Goal: Information Seeking & Learning: Learn about a topic

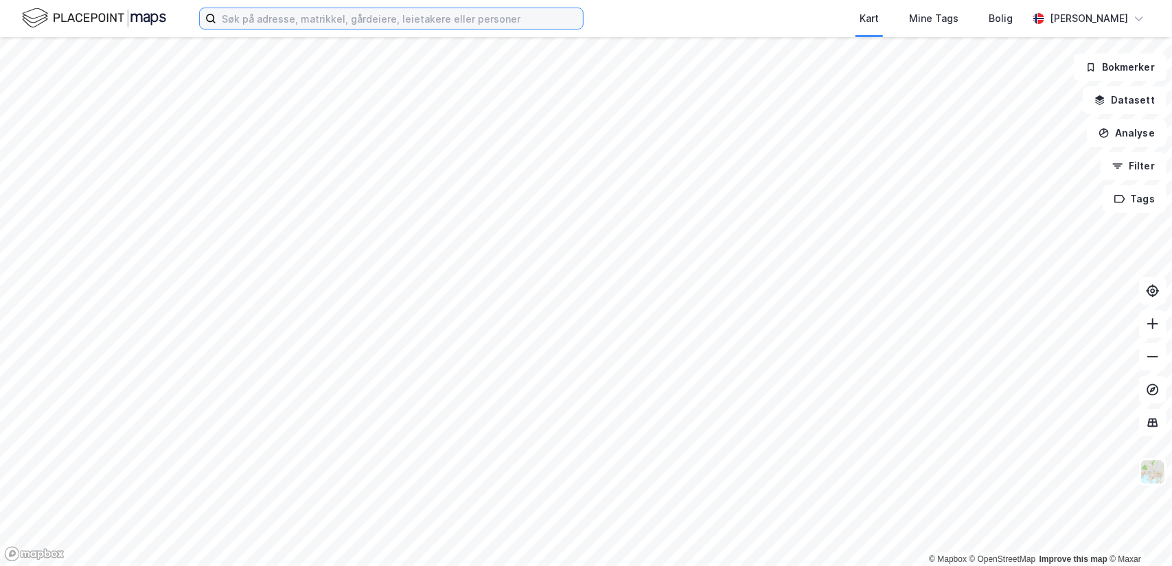
click at [329, 24] on input at bounding box center [399, 18] width 367 height 21
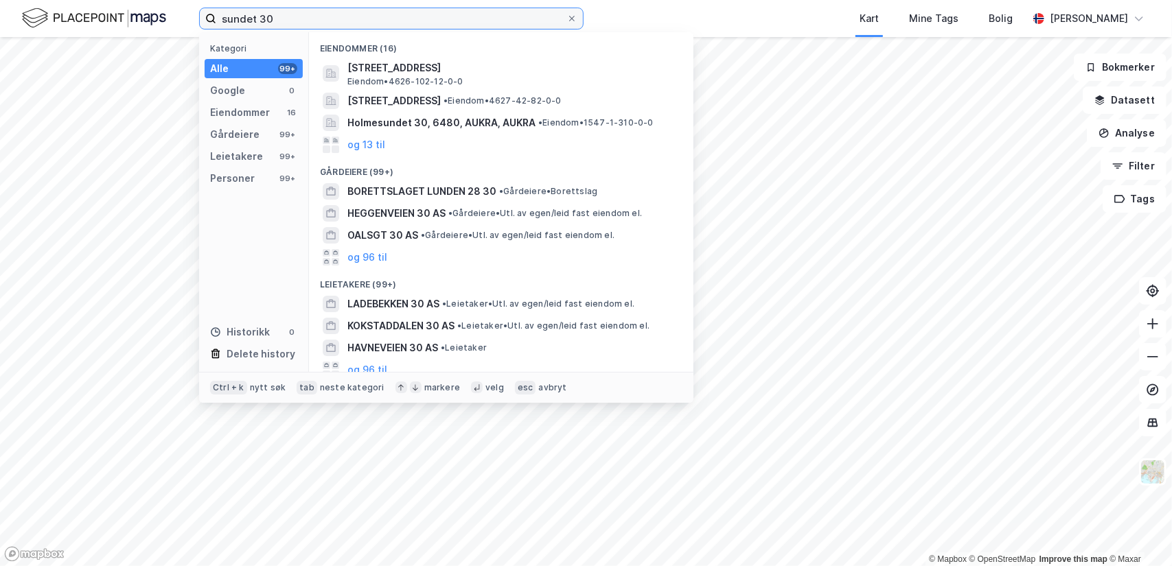
drag, startPoint x: 277, startPoint y: 16, endPoint x: 182, endPoint y: 19, distance: 95.5
click at [182, 19] on div "sundet 30 Kategori Alle 99+ Google 0 Eiendommer 16 Gårdeiere 99+ Leietakere 99+…" at bounding box center [586, 18] width 1172 height 37
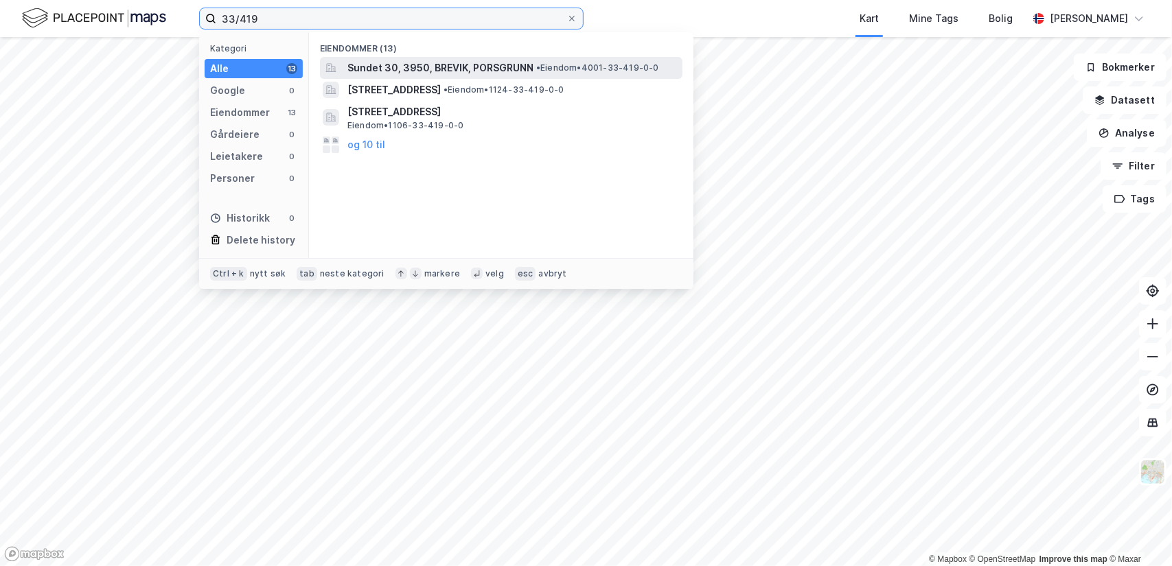
type input "33/419"
click at [409, 71] on span "Sundet 30, 3950, BREVIK, PORSGRUNN" at bounding box center [440, 68] width 186 height 16
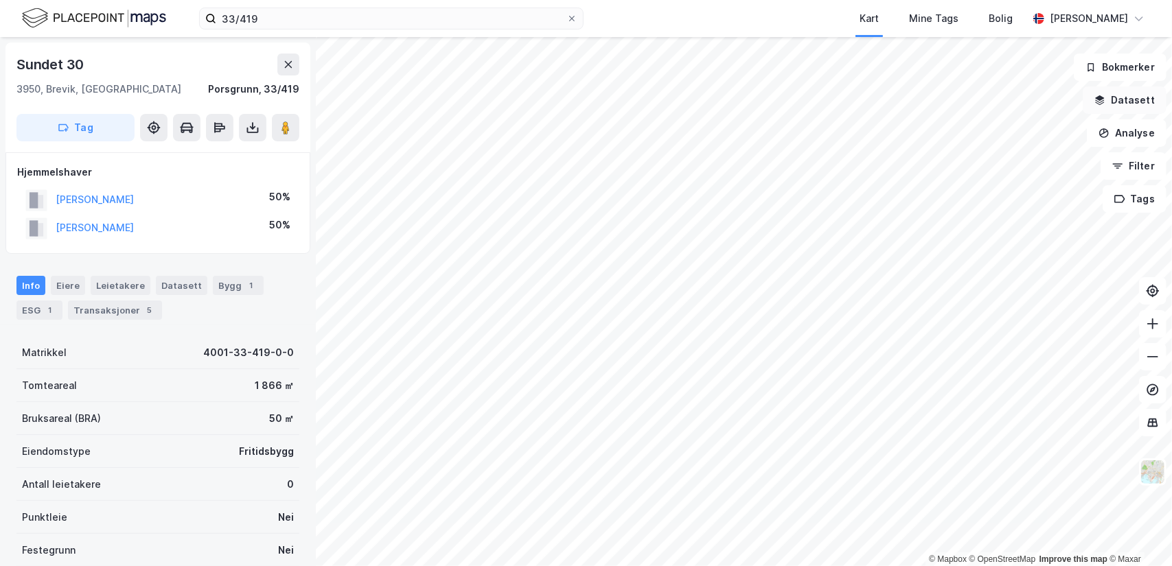
click at [1134, 97] on button "Datasett" at bounding box center [1124, 99] width 84 height 27
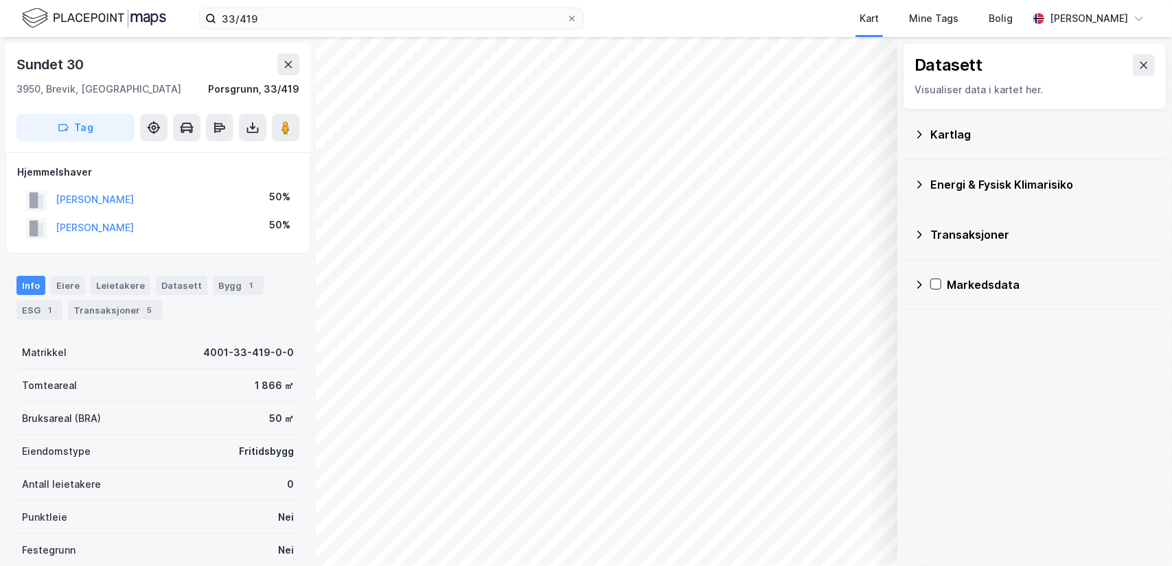
click at [957, 126] on div "Kartlag" at bounding box center [1042, 134] width 225 height 16
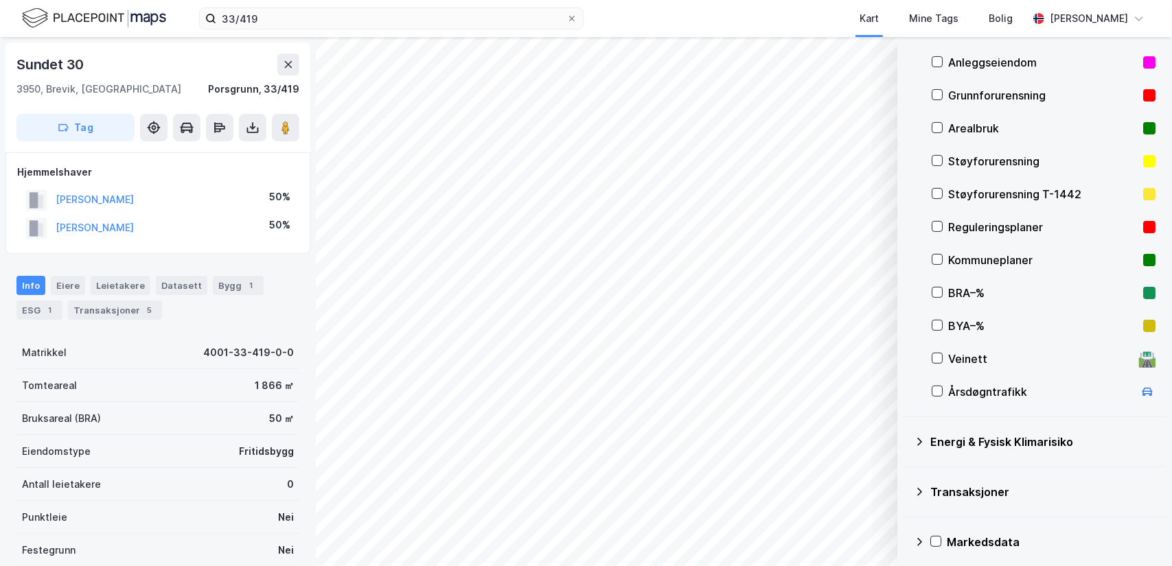
scroll to position [143, 0]
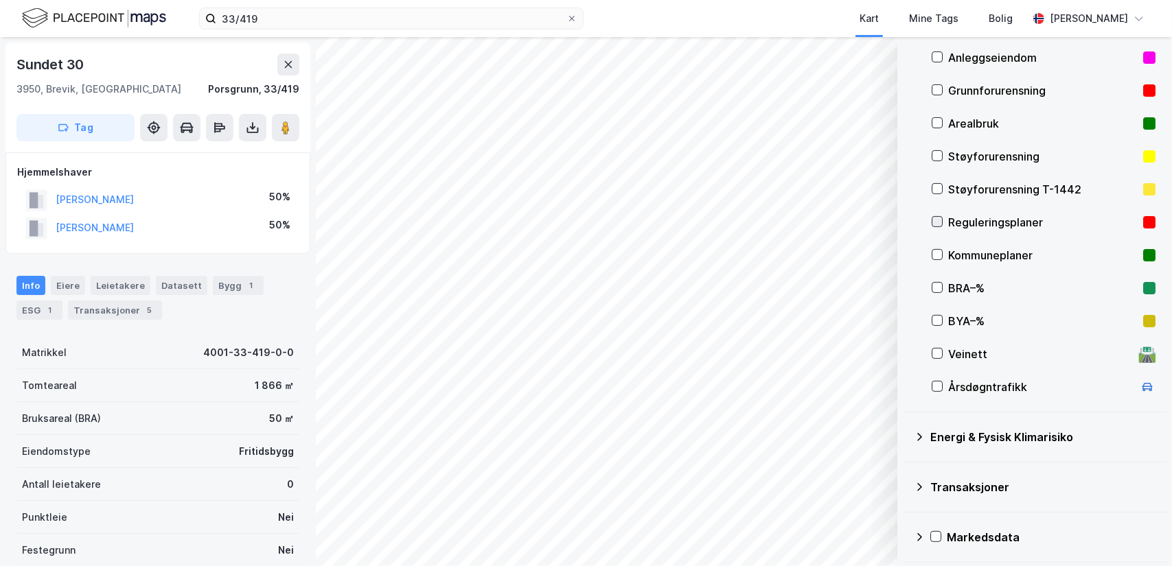
click at [936, 220] on icon at bounding box center [937, 222] width 10 height 10
click at [991, 216] on div "Reguleringsplaner" at bounding box center [1042, 222] width 189 height 16
click at [837, 531] on button "Vis" at bounding box center [826, 531] width 114 height 22
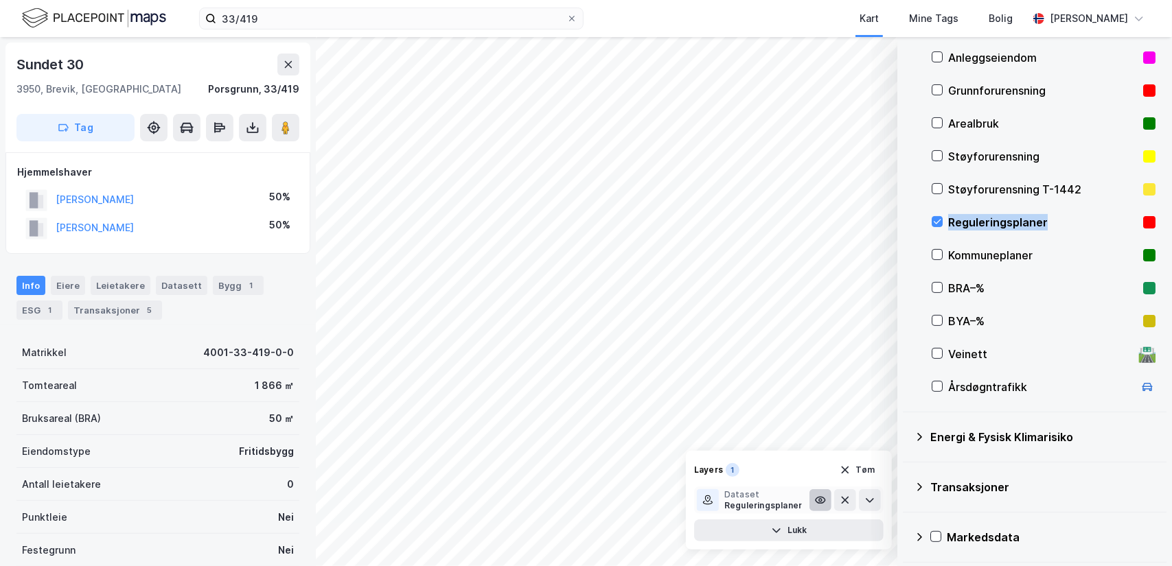
click at [820, 500] on icon at bounding box center [820, 500] width 3 height 3
click at [826, 500] on button at bounding box center [820, 500] width 22 height 22
click at [872, 501] on icon at bounding box center [869, 500] width 11 height 11
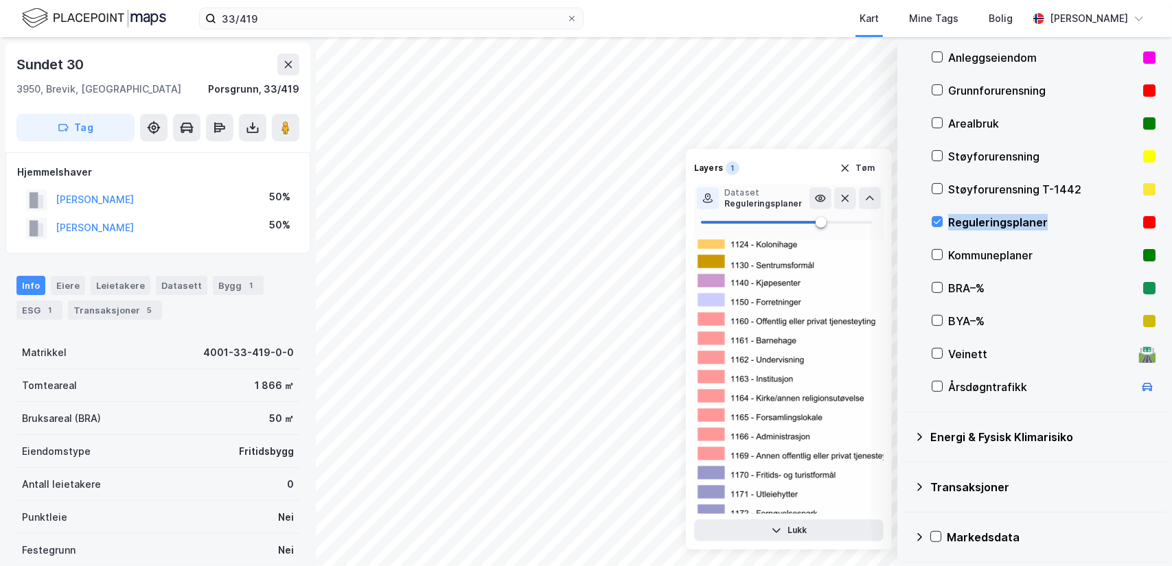
scroll to position [2814, 0]
click at [967, 253] on div "Kommuneplaner" at bounding box center [1042, 255] width 189 height 16
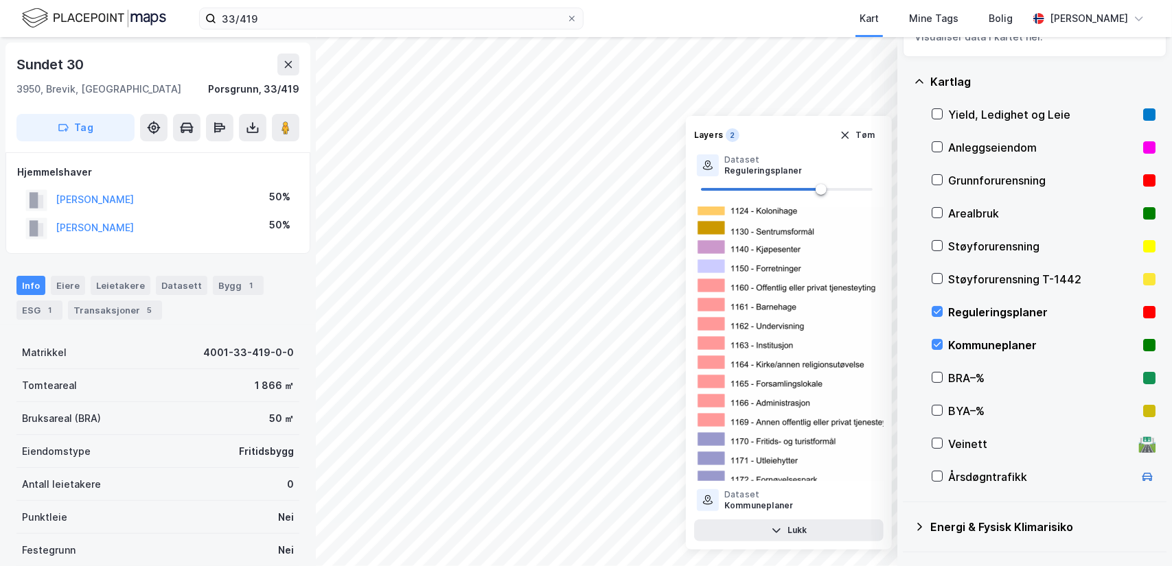
scroll to position [0, 0]
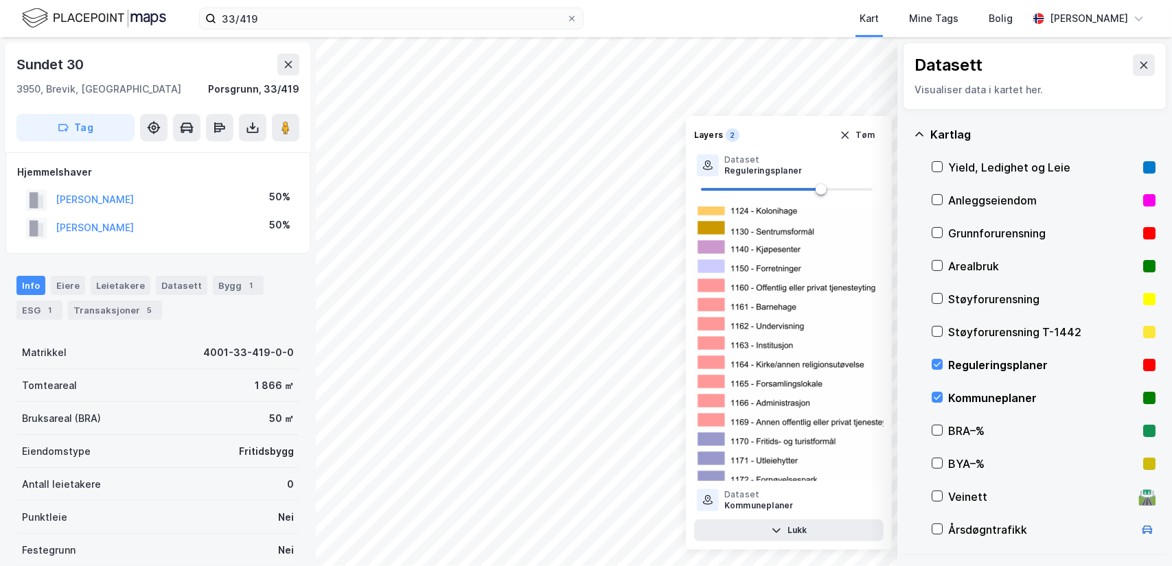
click at [931, 131] on div "Kartlag" at bounding box center [1042, 134] width 225 height 16
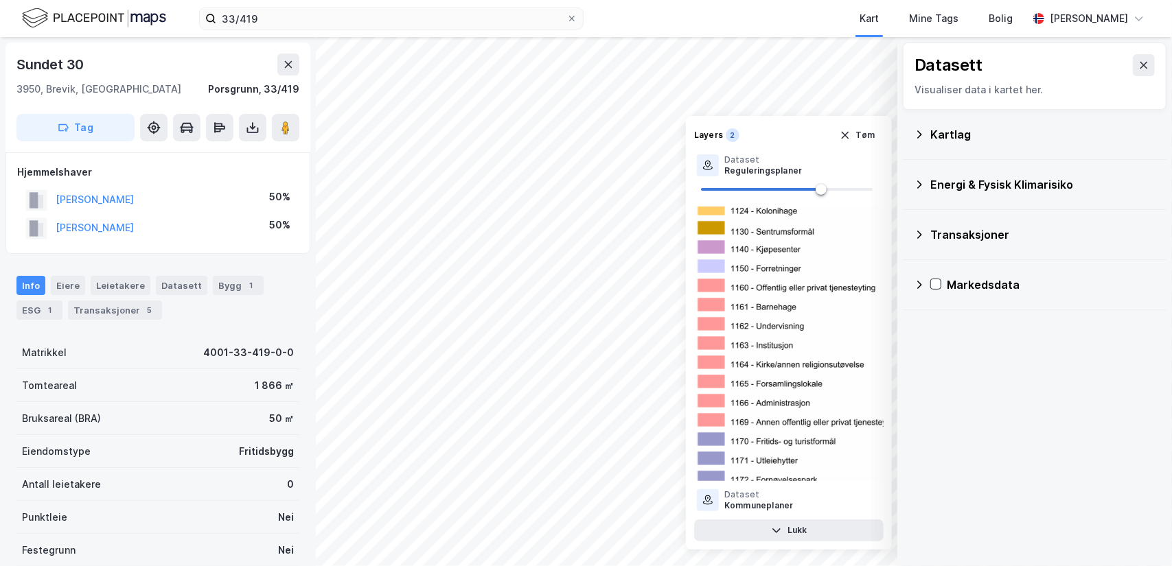
click at [931, 131] on div "Kartlag" at bounding box center [1042, 134] width 225 height 16
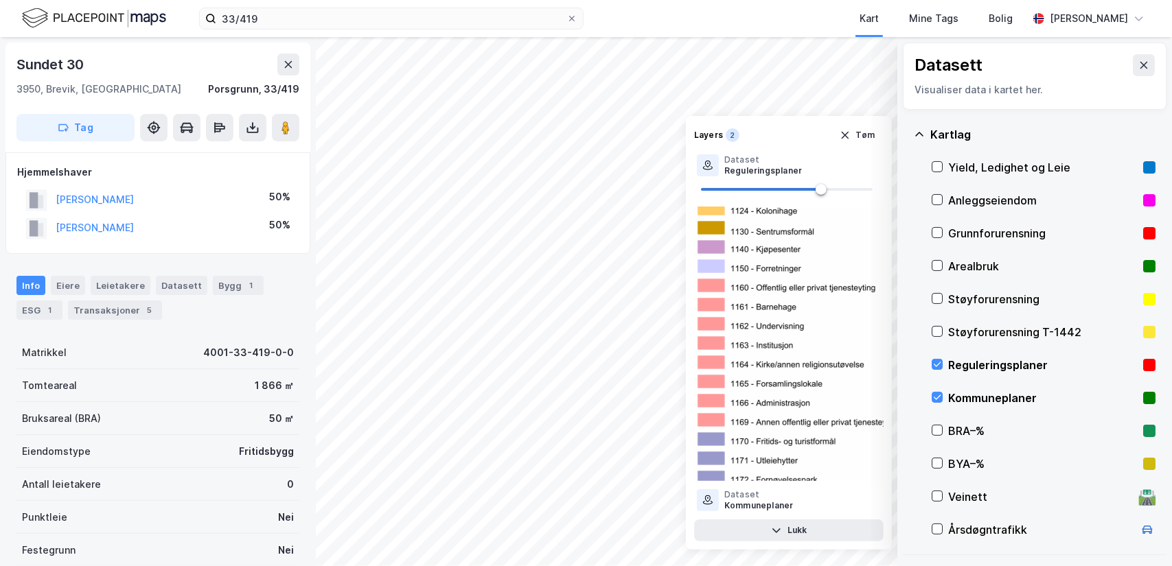
click at [979, 262] on div "Arealbruk" at bounding box center [1042, 266] width 189 height 16
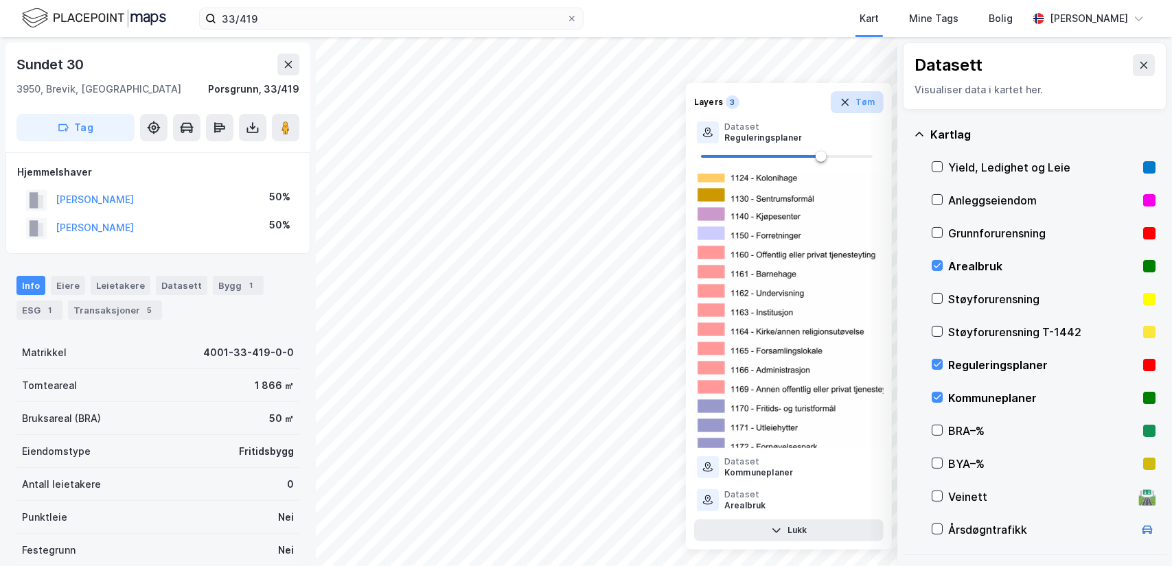
click at [850, 104] on icon "button" at bounding box center [844, 102] width 11 height 11
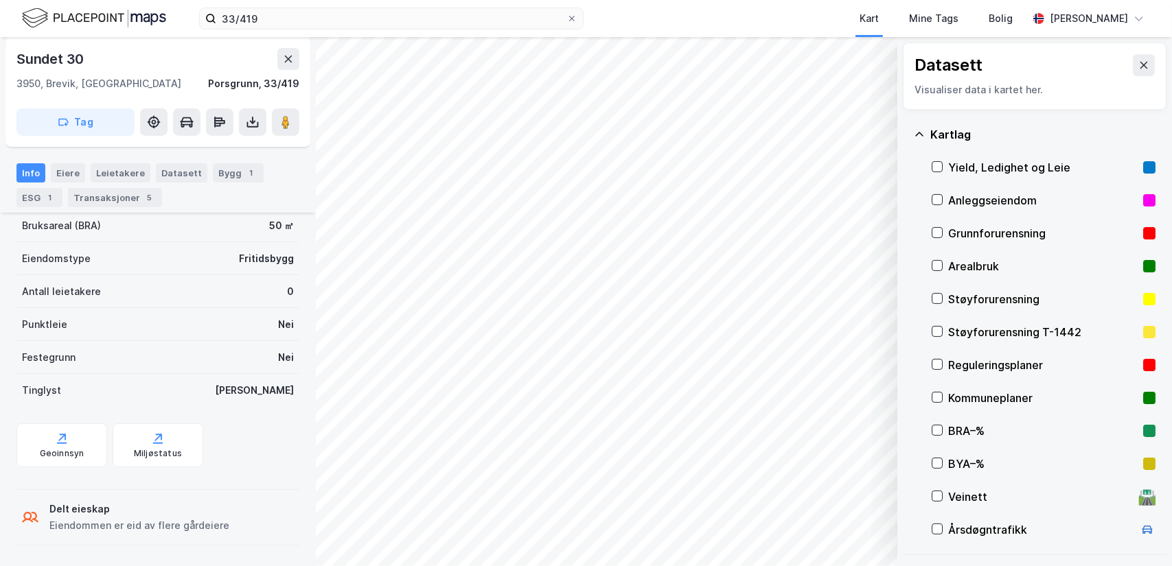
click at [923, 127] on div "Kartlag" at bounding box center [1035, 134] width 242 height 33
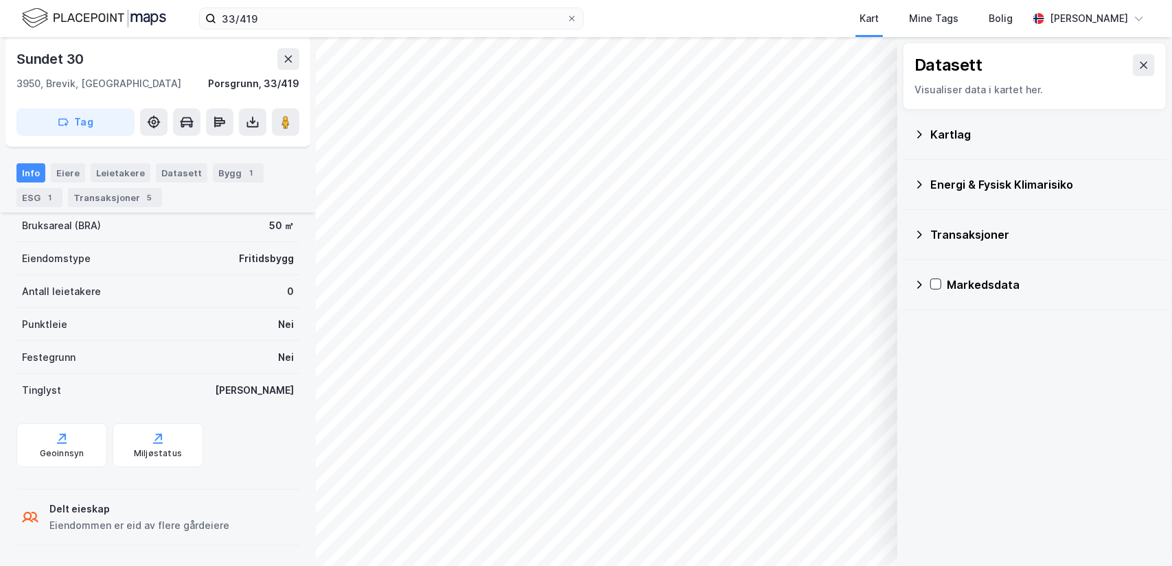
click at [954, 130] on div "Kartlag" at bounding box center [1042, 134] width 225 height 16
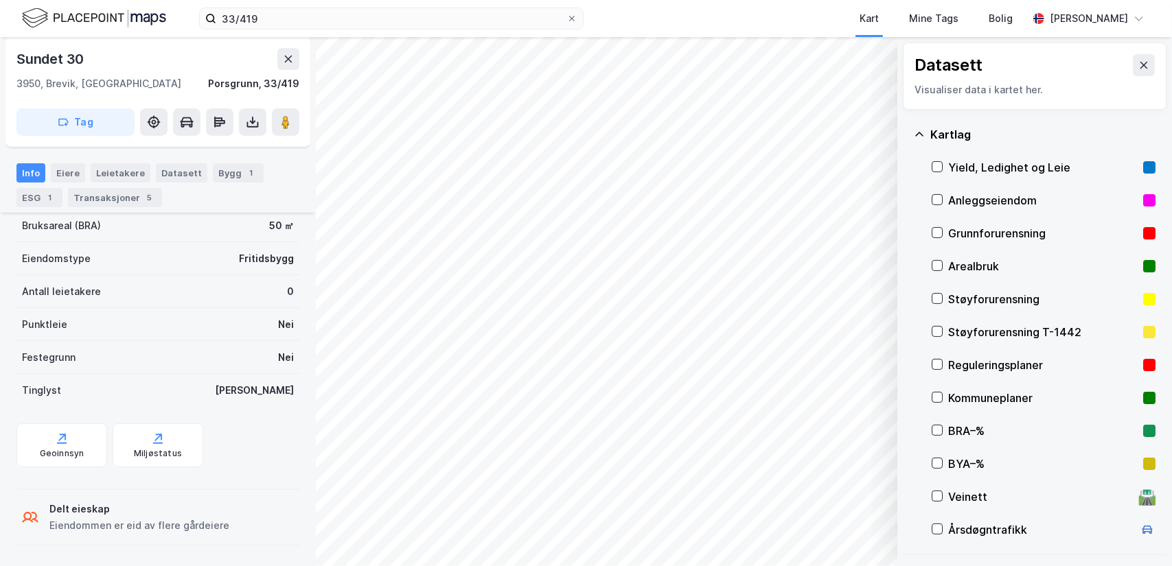
click at [984, 195] on div "Anleggseiendom" at bounding box center [1042, 200] width 189 height 16
click at [982, 204] on div "Anleggseiendom" at bounding box center [1042, 200] width 189 height 16
